Goal: Task Accomplishment & Management: Use online tool/utility

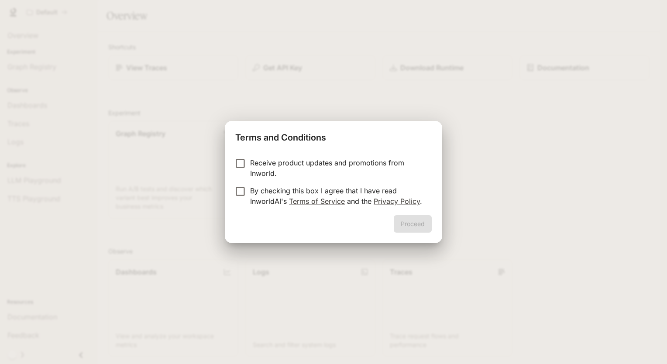
click at [269, 195] on p "By checking this box I agree that I have read InworldAI's Terms of Service and …" at bounding box center [337, 195] width 175 height 21
click at [409, 228] on button "Proceed" at bounding box center [413, 223] width 38 height 17
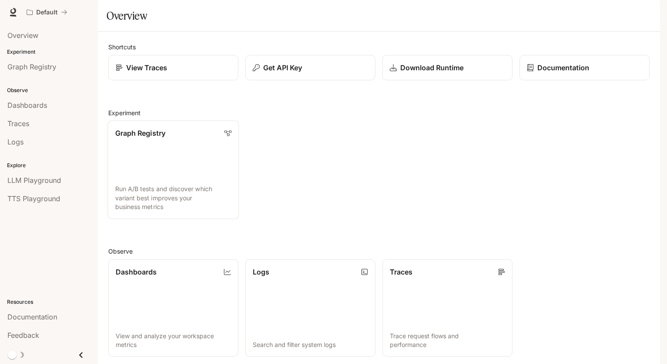
click at [175, 187] on link "Graph Registry Run A/B tests and discover which variant best improves your busi…" at bounding box center [173, 169] width 131 height 99
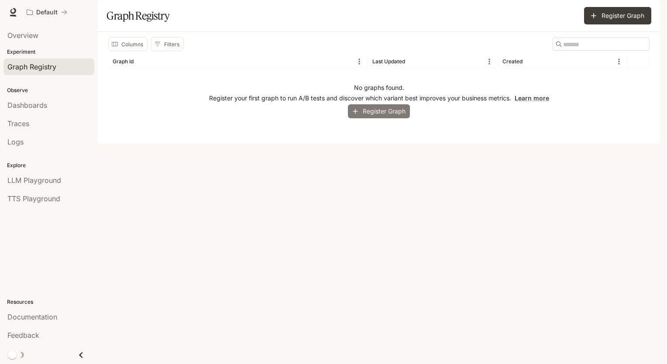
click at [367, 119] on button "Register Graph" at bounding box center [379, 111] width 62 height 14
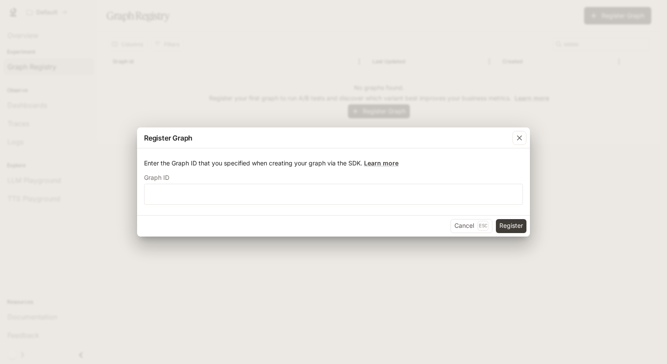
click at [533, 110] on div "Register Graph Enter the Graph ID that you specified when creating your graph v…" at bounding box center [333, 182] width 667 height 364
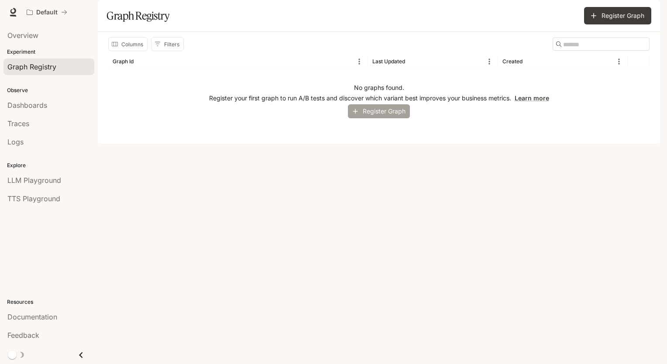
click at [370, 119] on button "Register Graph" at bounding box center [379, 111] width 62 height 14
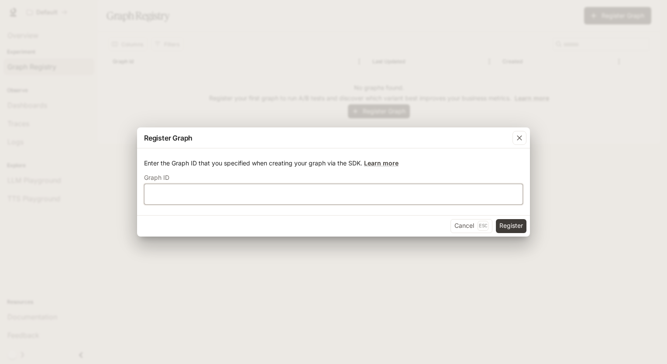
click at [196, 196] on input "text" at bounding box center [333, 193] width 378 height 9
type input "***"
click at [496, 219] on button "Register" at bounding box center [511, 226] width 31 height 14
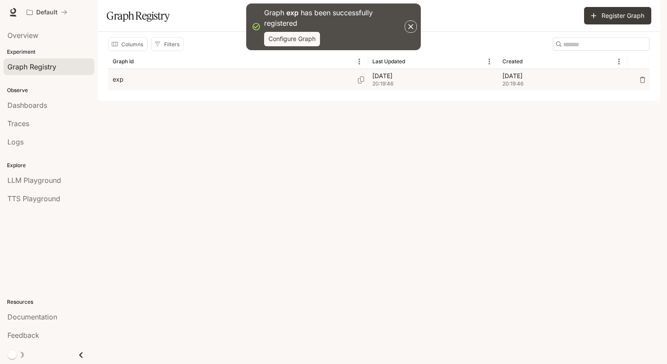
click at [193, 90] on div "exp" at bounding box center [238, 79] width 251 height 21
